Goal: Information Seeking & Learning: Learn about a topic

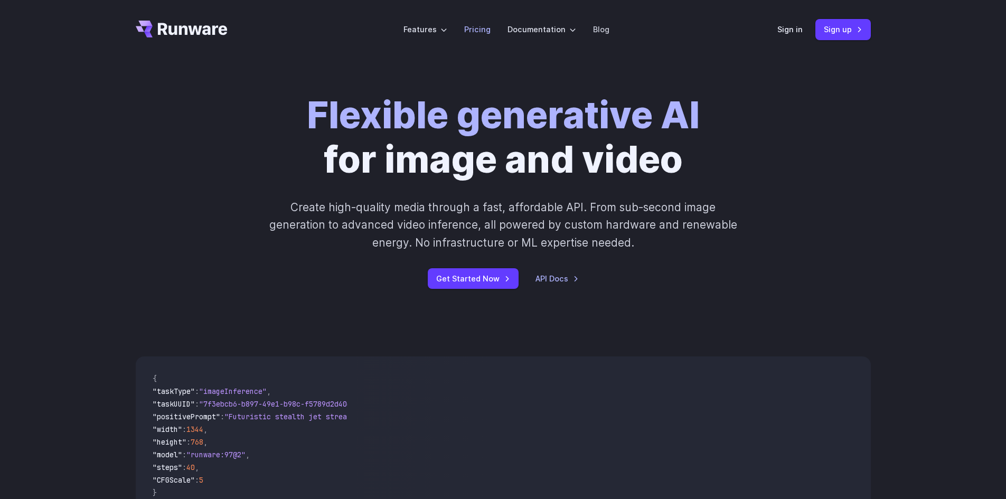
click at [471, 30] on link "Pricing" at bounding box center [477, 29] width 26 height 12
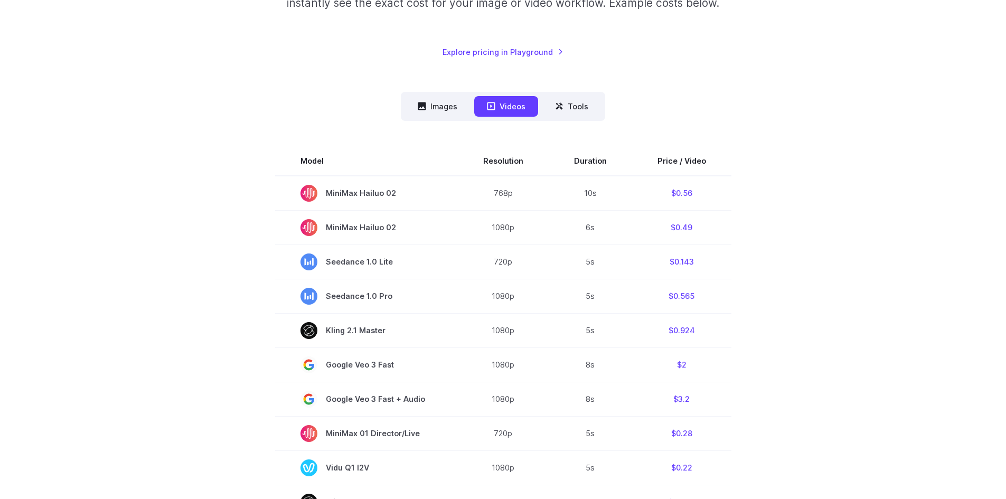
scroll to position [53, 0]
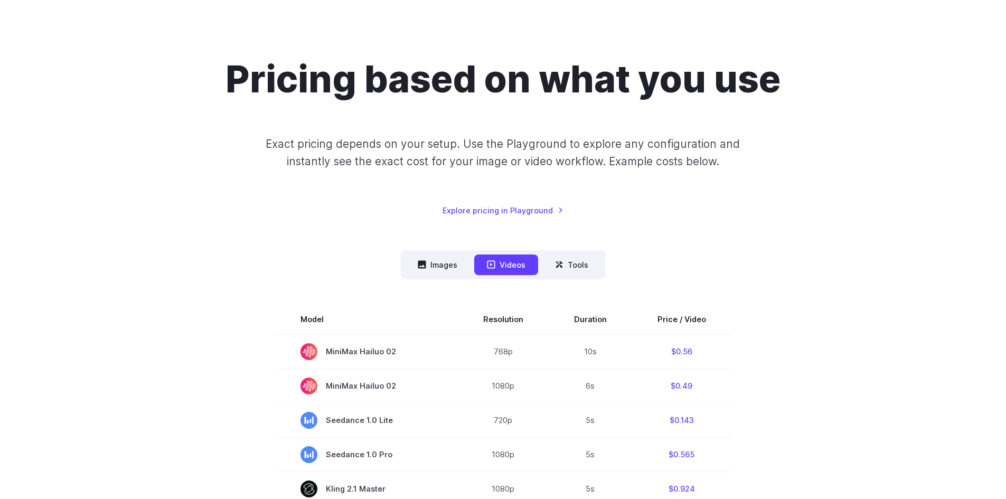
click at [441, 253] on nav "Images Videos Tools ****** ****** *****" at bounding box center [503, 264] width 204 height 29
click at [420, 264] on icon at bounding box center [422, 265] width 8 height 8
click at [440, 268] on button "Images" at bounding box center [437, 264] width 65 height 21
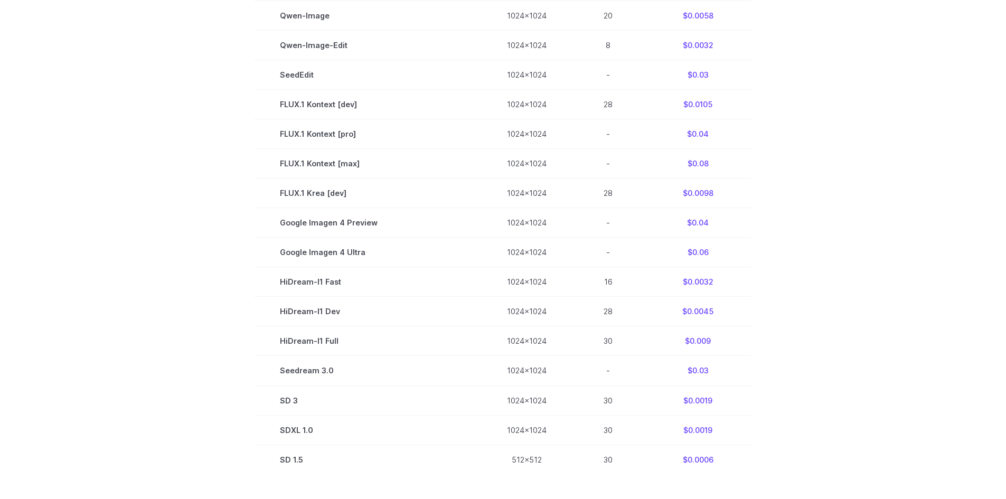
scroll to position [0, 0]
